Goal: Transaction & Acquisition: Book appointment/travel/reservation

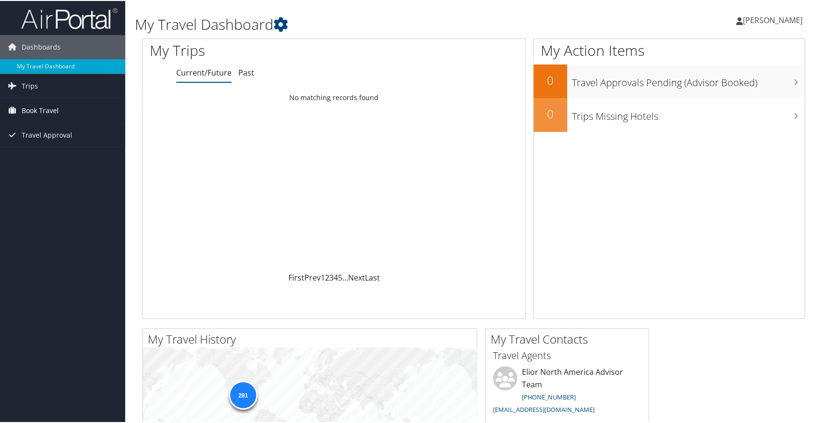
click at [28, 109] on span "Book Travel" at bounding box center [40, 110] width 37 height 24
click at [24, 158] on link "Book/Manage Online Trips" at bounding box center [62, 158] width 125 height 14
